Goal: Contribute content: Contribute content

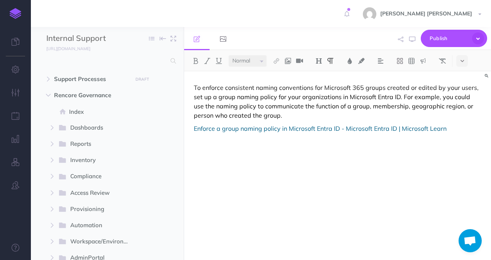
select select "null"
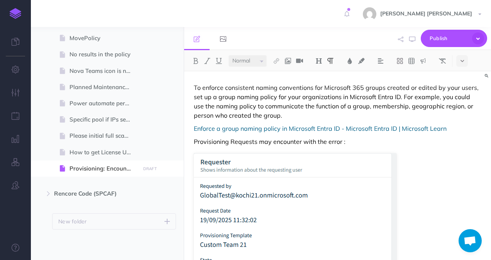
click at [356, 145] on p "Provisioning Requests may encounter with the error :" at bounding box center [337, 141] width 287 height 9
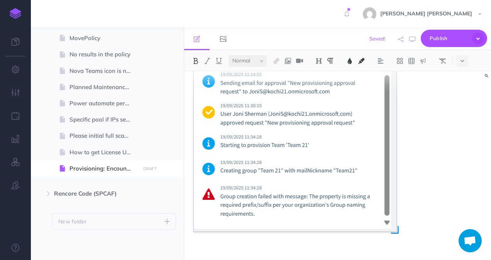
scroll to position [304, 0]
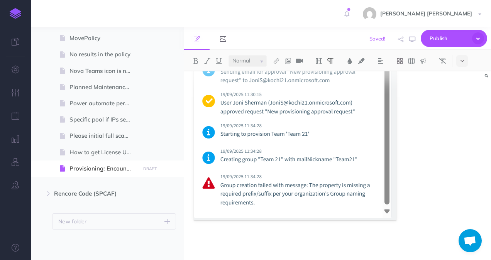
click at [405, 219] on figure at bounding box center [337, 39] width 287 height 361
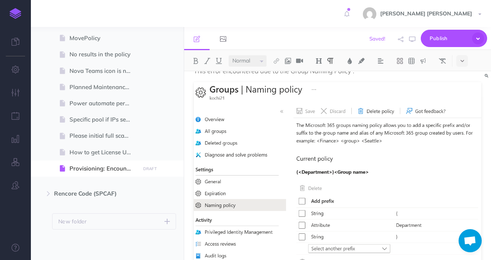
scroll to position [555, 0]
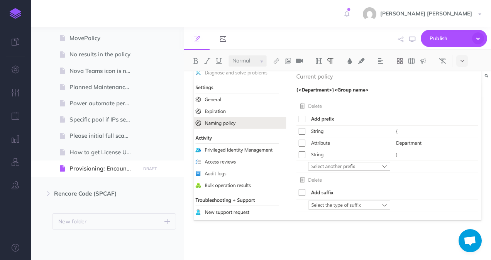
click at [226, 243] on p at bounding box center [337, 240] width 287 height 9
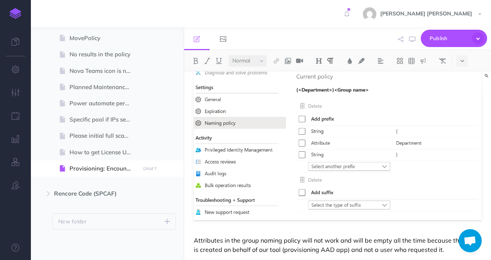
scroll to position [564, 0]
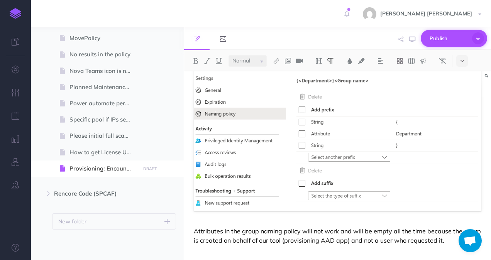
click at [434, 43] on span "Publish" at bounding box center [448, 38] width 39 height 12
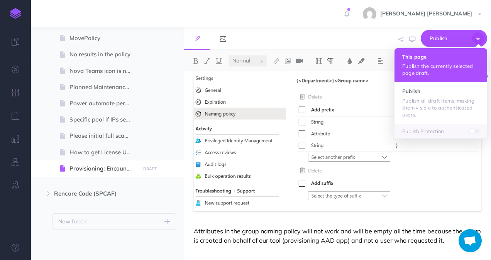
click at [419, 76] on button "This page Publish the currently selected page draft." at bounding box center [440, 65] width 93 height 34
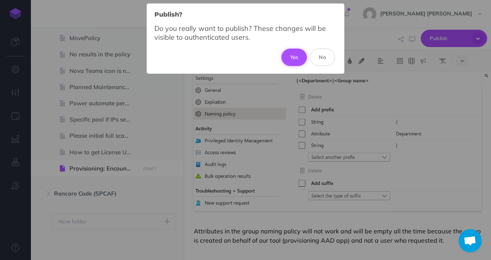
click at [291, 58] on button "Yes" at bounding box center [294, 57] width 26 height 17
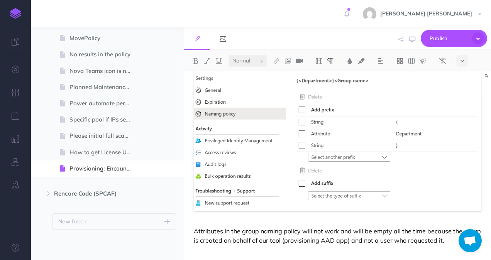
click at [445, 241] on p "Attributes in the group naming policy will not work and will be empty all the t…" at bounding box center [337, 235] width 287 height 19
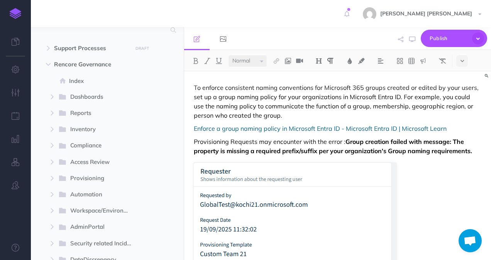
scroll to position [0, 0]
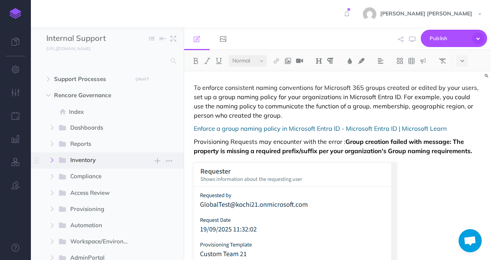
click at [55, 159] on button "button" at bounding box center [52, 159] width 14 height 9
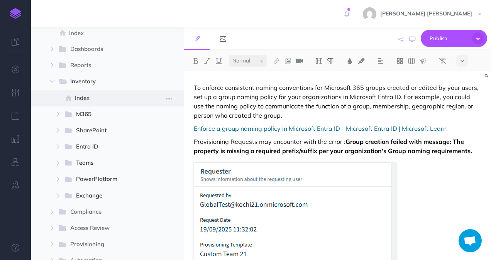
scroll to position [116, 0]
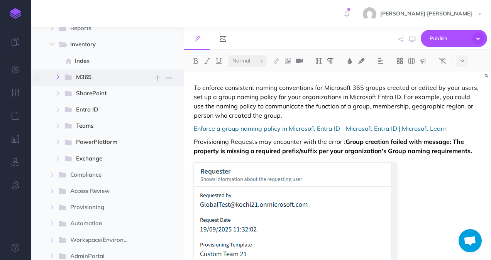
click at [62, 78] on button "button" at bounding box center [58, 77] width 14 height 9
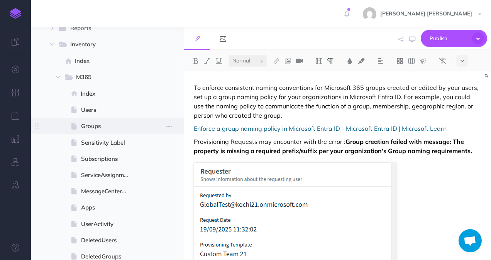
click at [87, 123] on span "Groups" at bounding box center [109, 126] width 56 height 9
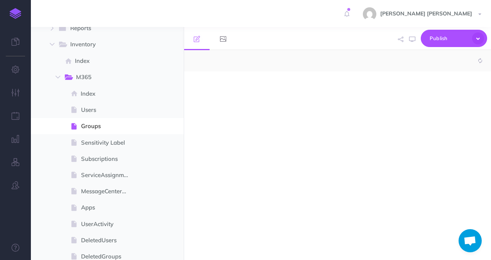
select select "null"
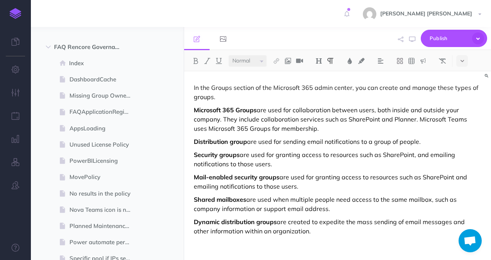
scroll to position [579, 0]
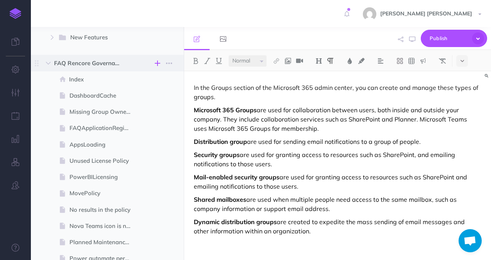
click at [155, 63] on icon "button" at bounding box center [157, 63] width 5 height 9
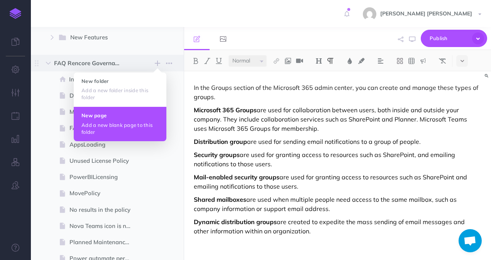
click at [127, 122] on p "Add a new blank page to this folder" at bounding box center [119, 129] width 77 height 14
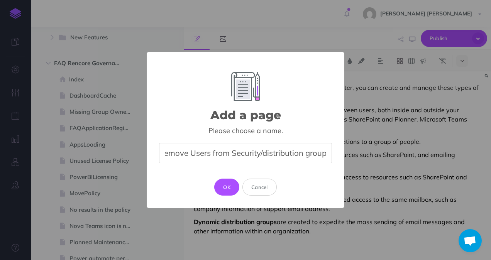
scroll to position [0, 37]
type input "Add or Remove Users from Security/distribution groups"
click at [229, 185] on button "OK" at bounding box center [226, 187] width 25 height 17
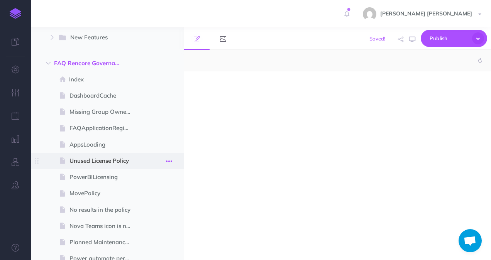
select select "null"
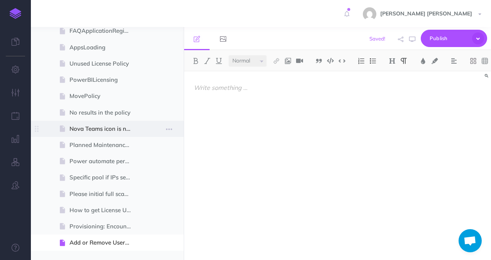
scroll to position [750, 0]
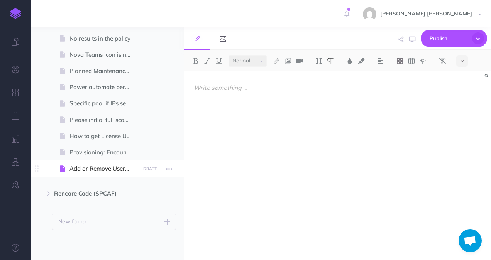
click at [126, 173] on span "Add or Remove Users from Security/distribution groups" at bounding box center [103, 168] width 68 height 9
